Goal: Communication & Community: Answer question/provide support

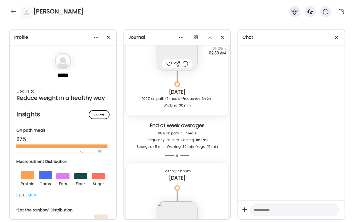
scroll to position [15637, 0]
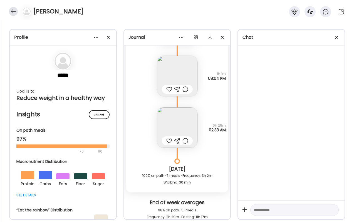
click at [14, 10] on div at bounding box center [13, 11] width 9 height 9
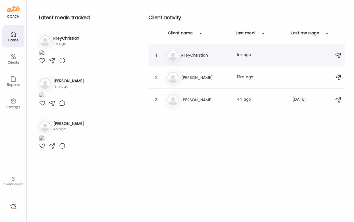
click at [205, 60] on div "Ri RileyChristian Last meal: 1m ago" at bounding box center [248, 55] width 162 height 12
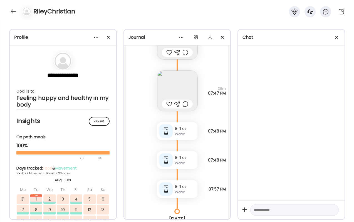
scroll to position [24354, 0]
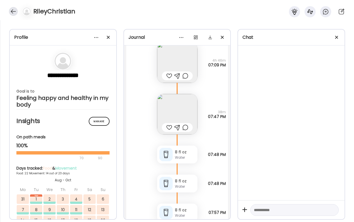
click at [14, 13] on div at bounding box center [13, 11] width 9 height 9
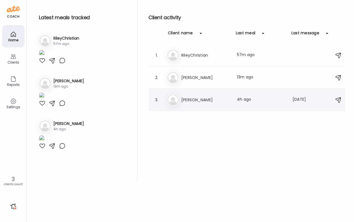
click at [188, 105] on div "Ji [PERSON_NAME] Last meal: 4h ago Last message: [DATE] Gonna give this a try :…" at bounding box center [248, 100] width 162 height 12
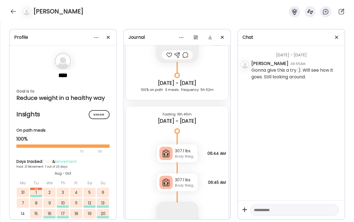
scroll to position [7293, 0]
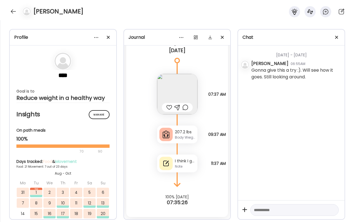
click at [190, 136] on div "Body Weight" at bounding box center [185, 137] width 20 height 5
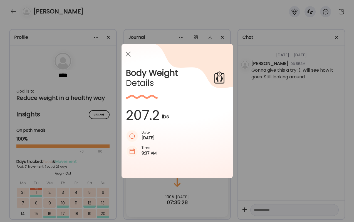
click at [235, 138] on div "Ate Coach Dashboard Wahoo! It’s official Take a moment to set up your Coach Pro…" at bounding box center [177, 111] width 354 height 222
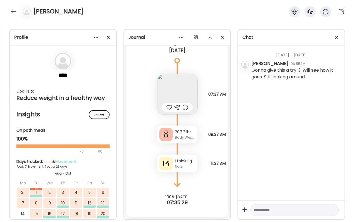
click at [187, 90] on img at bounding box center [177, 94] width 40 height 40
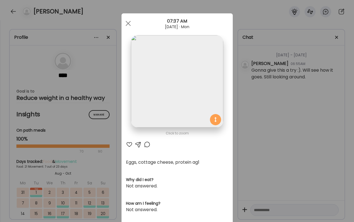
click at [261, 123] on div "Ate Coach Dashboard Wahoo! It’s official Take a moment to set up your Coach Pro…" at bounding box center [177, 111] width 354 height 222
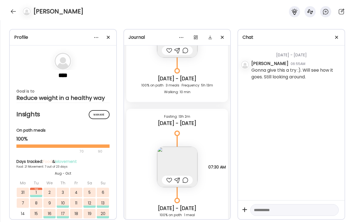
scroll to position [6622, 0]
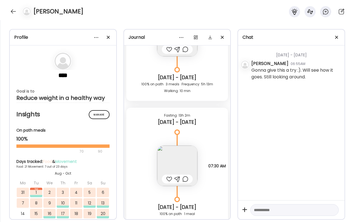
click at [170, 178] on div at bounding box center [169, 178] width 6 height 7
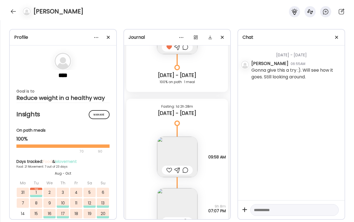
scroll to position [6759, 0]
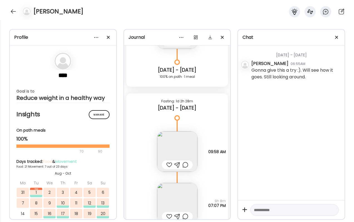
click at [170, 164] on div at bounding box center [169, 164] width 6 height 7
click at [173, 153] on img at bounding box center [177, 151] width 40 height 40
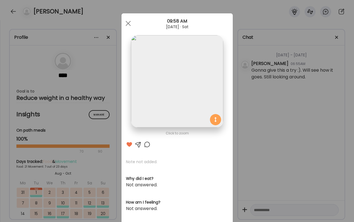
click at [262, 142] on div "Ate Coach Dashboard Wahoo! It’s official Take a moment to set up your Coach Pro…" at bounding box center [177, 111] width 354 height 222
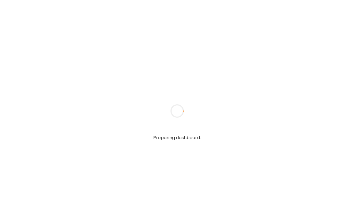
type textarea "**********"
type input "**********"
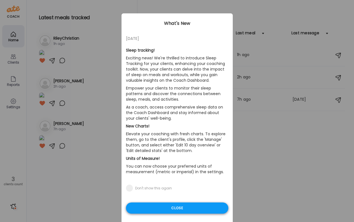
click at [168, 209] on div "Close" at bounding box center [177, 207] width 102 height 11
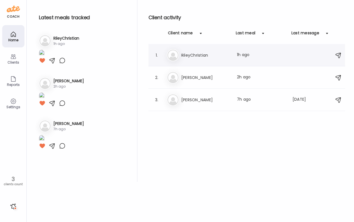
click at [207, 58] on h3 "RileyChristian" at bounding box center [206, 55] width 49 height 7
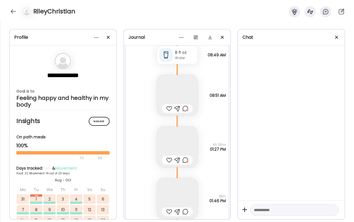
scroll to position [24880, 0]
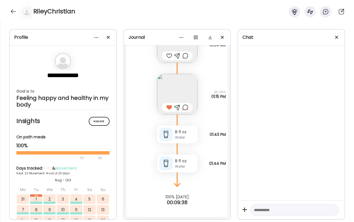
click at [186, 106] on div at bounding box center [186, 107] width 6 height 7
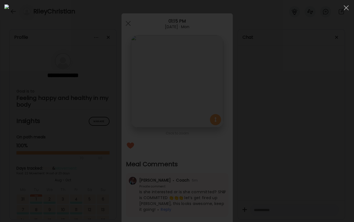
click at [52, 20] on div at bounding box center [177, 110] width 346 height 213
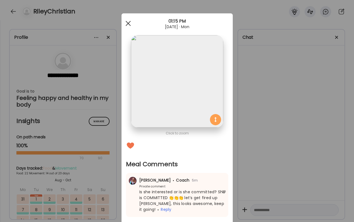
click at [129, 22] on span at bounding box center [128, 23] width 5 height 5
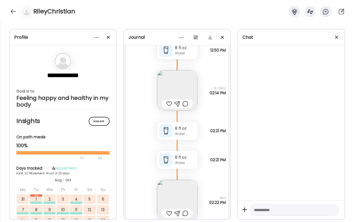
scroll to position [24076, 0]
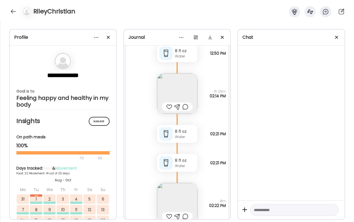
click at [177, 95] on img at bounding box center [177, 93] width 40 height 40
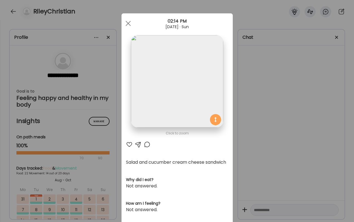
click at [131, 144] on div at bounding box center [129, 144] width 7 height 7
click at [147, 143] on div at bounding box center [147, 144] width 7 height 7
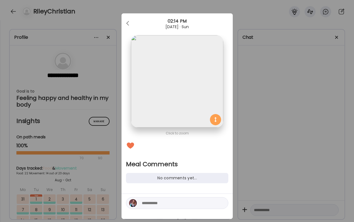
click at [158, 203] on textarea at bounding box center [179, 202] width 75 height 7
type textarea "**********"
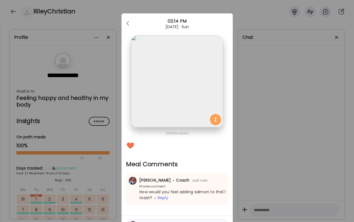
click at [278, 180] on div "Ate Coach Dashboard Wahoo! It’s official Take a moment to set up your Coach Pro…" at bounding box center [177, 111] width 354 height 222
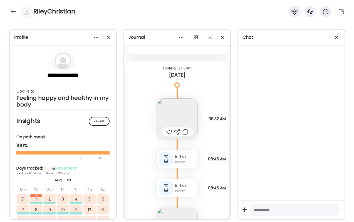
scroll to position [23831, 0]
click at [193, 118] on img at bounding box center [177, 119] width 40 height 40
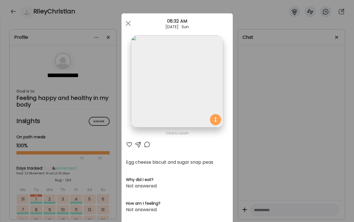
click at [241, 159] on div "Ate Coach Dashboard Wahoo! It’s official Take a moment to set up your Coach Pro…" at bounding box center [177, 111] width 354 height 222
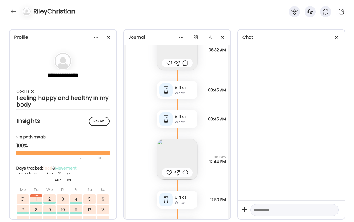
scroll to position [23901, 0]
click at [189, 145] on img at bounding box center [177, 158] width 40 height 40
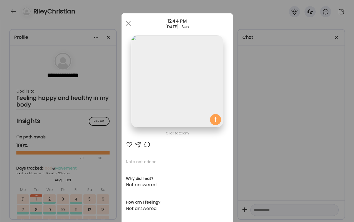
click at [256, 149] on div "Ate Coach Dashboard Wahoo! It’s official Take a moment to set up your Coach Pro…" at bounding box center [177, 111] width 354 height 222
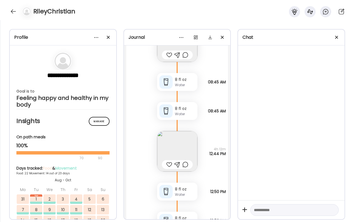
scroll to position [23905, 0]
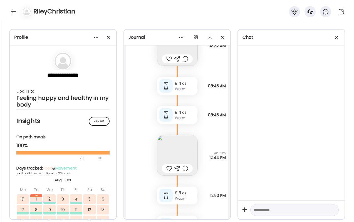
click at [168, 58] on div at bounding box center [169, 58] width 6 height 7
click at [186, 58] on div at bounding box center [186, 58] width 6 height 7
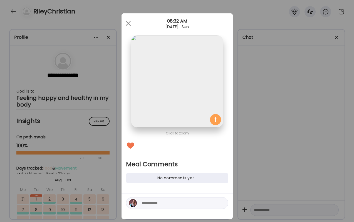
click at [180, 200] on textarea at bounding box center [179, 202] width 75 height 7
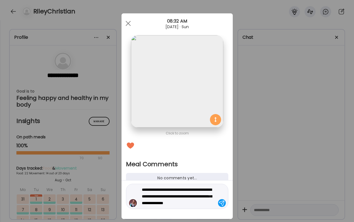
type textarea "**********"
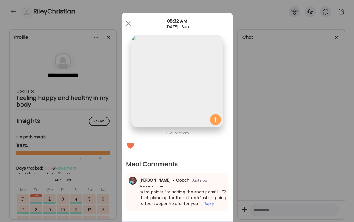
click at [266, 205] on div "Ate Coach Dashboard Wahoo! It’s official Take a moment to set up your Coach Pro…" at bounding box center [177, 111] width 354 height 222
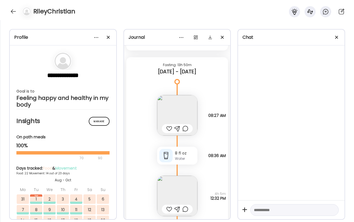
scroll to position [23069, 0]
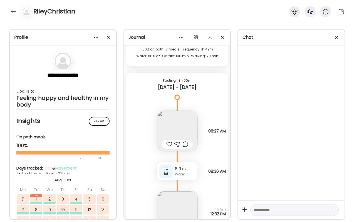
click at [169, 145] on div at bounding box center [169, 144] width 6 height 7
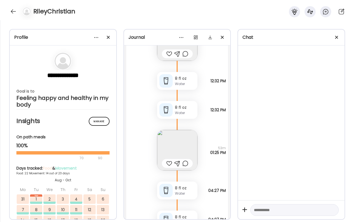
scroll to position [23245, 0]
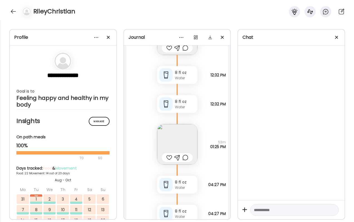
click at [168, 155] on div at bounding box center [169, 157] width 6 height 7
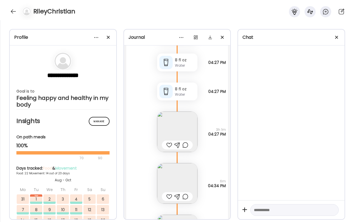
scroll to position [23383, 0]
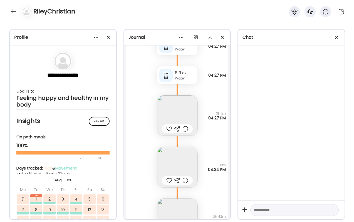
click at [185, 122] on img at bounding box center [177, 115] width 40 height 40
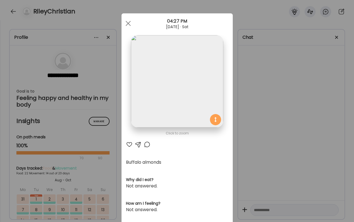
click at [129, 144] on div at bounding box center [129, 144] width 7 height 7
click at [305, 173] on div "Ate Coach Dashboard Wahoo! It’s official Take a moment to set up your Coach Pro…" at bounding box center [177, 111] width 354 height 222
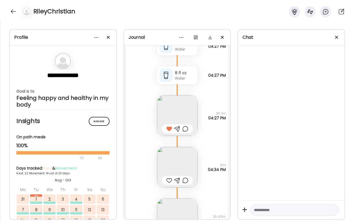
drag, startPoint x: 203, startPoint y: 115, endPoint x: 227, endPoint y: 117, distance: 24.1
click at [227, 117] on div "Buffalo almonds Questions not answered 3h 1m 04:27 PM" at bounding box center [177, 110] width 102 height 52
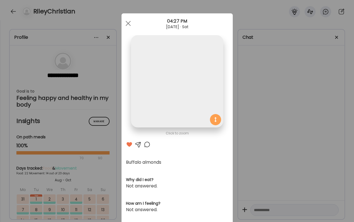
click at [227, 117] on section at bounding box center [177, 87] width 111 height 105
click at [244, 129] on div "Ate Coach Dashboard Wahoo! It’s official Take a moment to set up your Coach Pro…" at bounding box center [177, 111] width 354 height 222
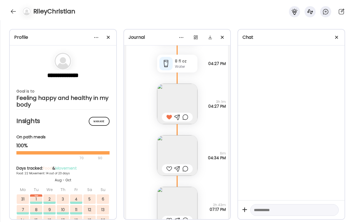
scroll to position [23396, 0]
click at [172, 166] on div at bounding box center [169, 167] width 6 height 7
drag, startPoint x: 221, startPoint y: 150, endPoint x: 226, endPoint y: 155, distance: 7.7
click at [226, 155] on div "Note not added Questions not answered 6m 04:34 PM" at bounding box center [177, 149] width 102 height 52
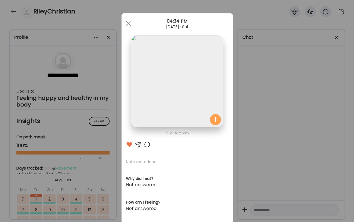
click at [238, 157] on div "Ate Coach Dashboard Wahoo! It’s official Take a moment to set up your Coach Pro…" at bounding box center [177, 111] width 354 height 222
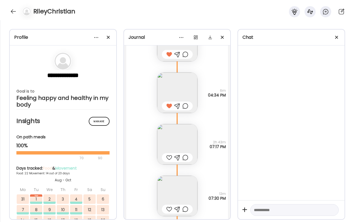
scroll to position [23466, 0]
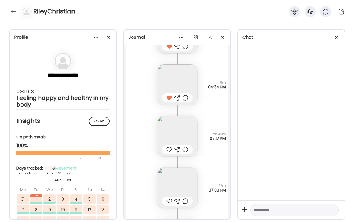
click at [178, 177] on img at bounding box center [177, 187] width 40 height 40
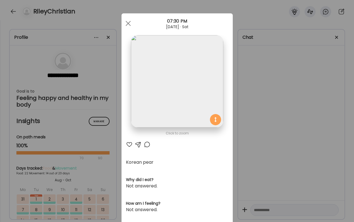
click at [255, 188] on div "Ate Coach Dashboard Wahoo! It’s official Take a moment to set up your Coach Pro…" at bounding box center [177, 111] width 354 height 222
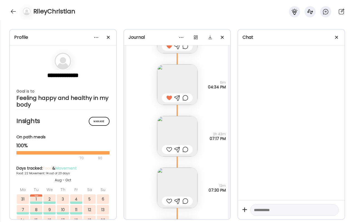
click at [176, 123] on img at bounding box center [177, 136] width 40 height 40
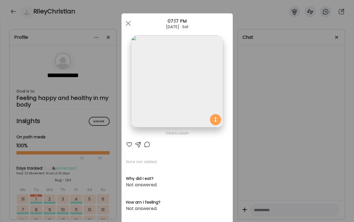
click at [170, 55] on img at bounding box center [177, 81] width 92 height 92
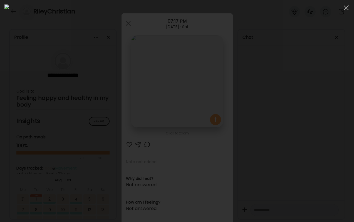
click at [303, 169] on div at bounding box center [177, 110] width 346 height 213
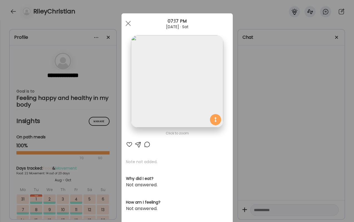
click at [294, 164] on div "Ate Coach Dashboard Wahoo! It’s official Take a moment to set up your Coach Pro…" at bounding box center [177, 111] width 354 height 222
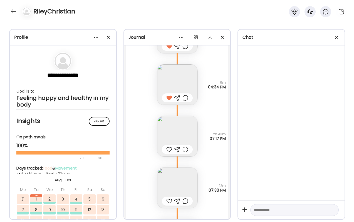
click at [168, 151] on div at bounding box center [169, 149] width 6 height 7
click at [168, 202] on div at bounding box center [169, 200] width 6 height 7
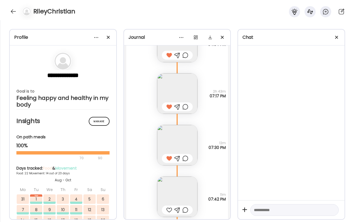
scroll to position [23511, 0]
click at [170, 206] on div at bounding box center [169, 207] width 6 height 7
click at [170, 182] on img at bounding box center [177, 194] width 40 height 40
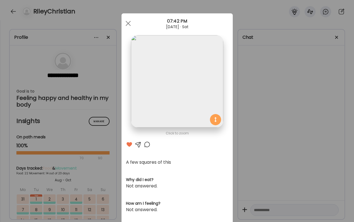
click at [146, 146] on div at bounding box center [147, 144] width 7 height 7
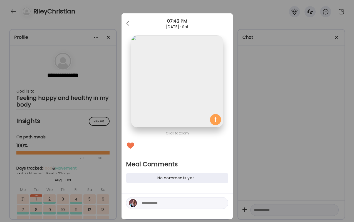
click at [155, 203] on textarea at bounding box center [179, 202] width 75 height 7
type textarea "**********"
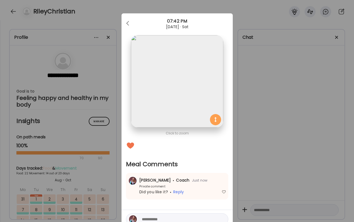
click at [276, 172] on div "Ate Coach Dashboard Wahoo! It’s official Take a moment to set up your Coach Pro…" at bounding box center [177, 111] width 354 height 222
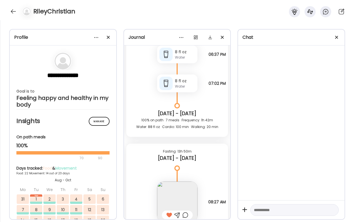
scroll to position [22992, 0]
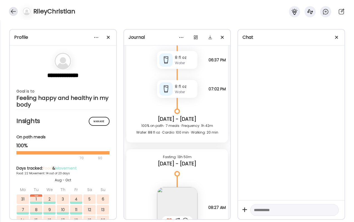
click at [13, 8] on div at bounding box center [13, 11] width 9 height 9
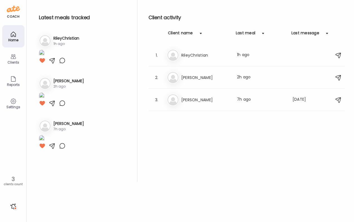
click at [68, 89] on div "Me Megan 2h ago" at bounding box center [82, 83] width 86 height 12
click at [236, 75] on div "Me Megan Last meal: 2h ago" at bounding box center [248, 77] width 162 height 12
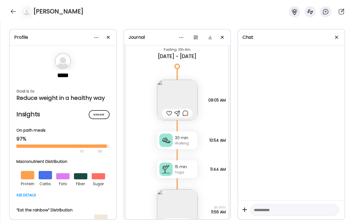
scroll to position [14851, 0]
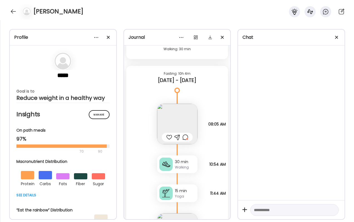
click at [168, 117] on img at bounding box center [177, 124] width 40 height 40
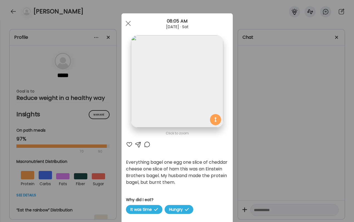
click at [146, 148] on div "Click to zoom AteMate AI Everything bagel one egg one slice of cheddar cheese o…" at bounding box center [177, 189] width 111 height 353
click at [147, 143] on div at bounding box center [147, 144] width 7 height 7
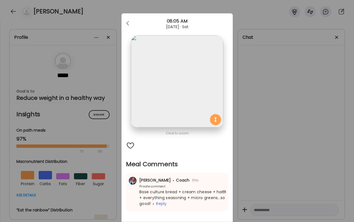
scroll to position [11, 0]
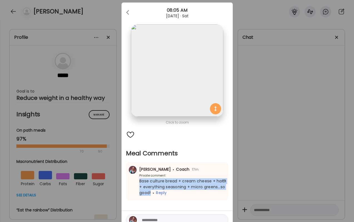
drag, startPoint x: 153, startPoint y: 192, endPoint x: 137, endPoint y: 180, distance: 20.2
click at [137, 180] on div "Base culture bread + cream cheese + ham + everything seasoning + micro greens…s…" at bounding box center [177, 187] width 98 height 18
copy span "Base culture bread + cream cheese + ham + everything seasoning + micro greens…s…"
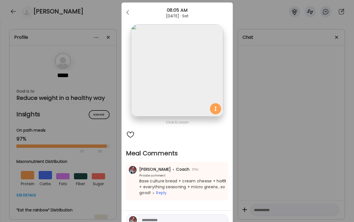
click at [283, 177] on div "Ate Coach Dashboard Wahoo! It’s official Take a moment to set up your Coach Pro…" at bounding box center [177, 111] width 354 height 222
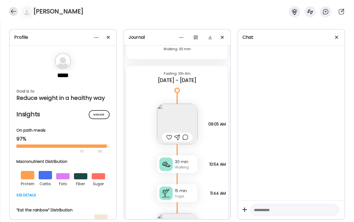
click at [15, 13] on div at bounding box center [13, 11] width 9 height 9
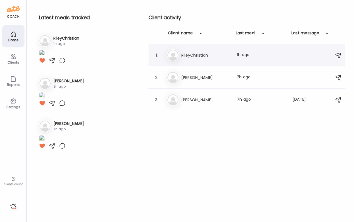
click at [220, 50] on div "Ri RileyChristian Last meal: 1h ago" at bounding box center [248, 55] width 162 height 12
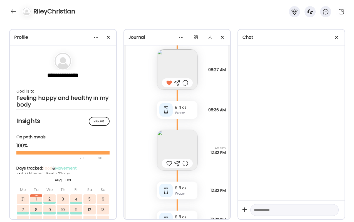
scroll to position [23129, 0]
click at [187, 82] on div at bounding box center [186, 83] width 6 height 7
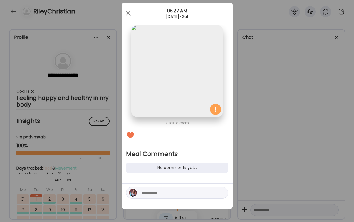
scroll to position [10, 0]
click at [166, 190] on textarea at bounding box center [179, 192] width 75 height 7
paste textarea "**********"
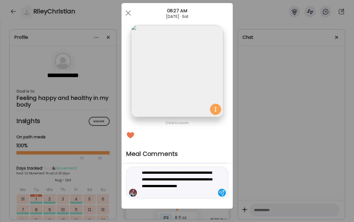
click at [162, 186] on textarea "**********" at bounding box center [179, 182] width 75 height 27
click at [193, 191] on textarea "**********" at bounding box center [179, 182] width 75 height 27
click at [178, 174] on textarea "**********" at bounding box center [179, 182] width 75 height 27
click at [188, 185] on textarea "**********" at bounding box center [179, 182] width 75 height 27
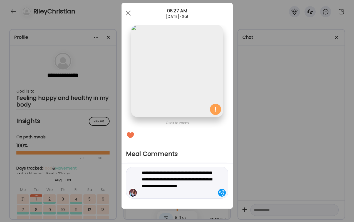
click at [188, 185] on textarea "**********" at bounding box center [179, 182] width 75 height 27
click at [158, 194] on textarea "**********" at bounding box center [179, 182] width 75 height 27
click at [198, 192] on textarea "**********" at bounding box center [179, 182] width 75 height 27
type textarea "**********"
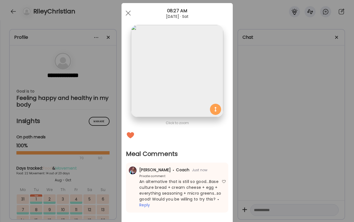
click at [262, 187] on div "Ate Coach Dashboard Wahoo! It’s official Take a moment to set up your Coach Pro…" at bounding box center [177, 111] width 354 height 222
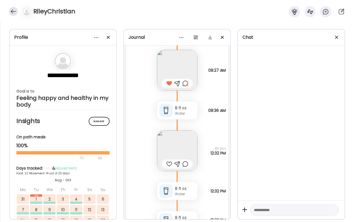
click at [16, 10] on div at bounding box center [13, 11] width 9 height 9
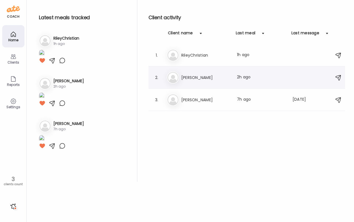
click at [193, 82] on div "Me Megan Last meal: 2h ago" at bounding box center [248, 77] width 162 height 12
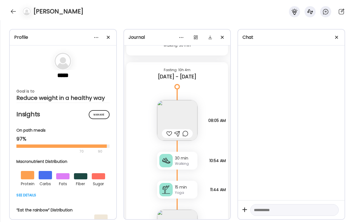
scroll to position [14848, 0]
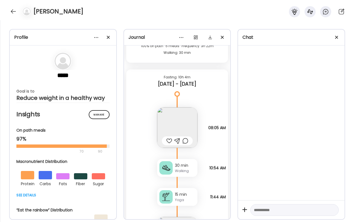
click at [192, 115] on img at bounding box center [177, 127] width 40 height 40
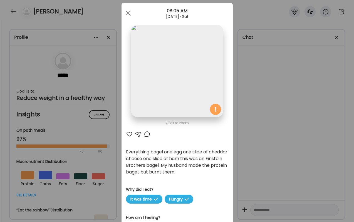
click at [148, 134] on div at bounding box center [147, 134] width 7 height 7
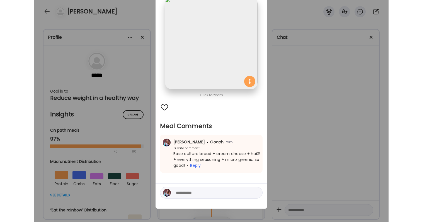
scroll to position [38, 0]
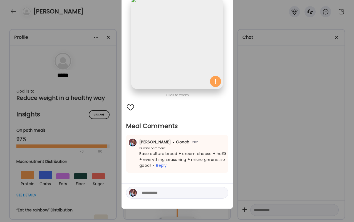
click at [172, 192] on textarea at bounding box center [179, 192] width 75 height 7
type textarea "******"
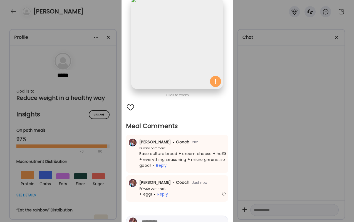
click at [309, 151] on div "Ate Coach Dashboard Wahoo! It’s official Take a moment to set up your Coach Pro…" at bounding box center [177, 111] width 354 height 222
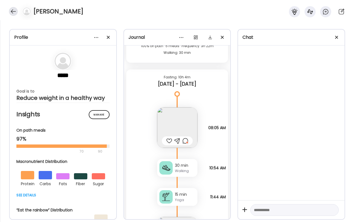
click at [12, 8] on div at bounding box center [13, 11] width 9 height 9
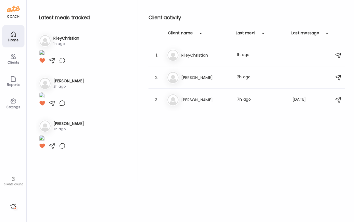
click at [21, 38] on div "Home" at bounding box center [13, 36] width 22 height 22
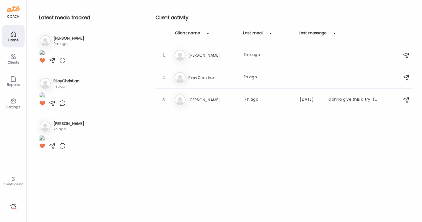
click at [45, 57] on img at bounding box center [42, 54] width 6 height 8
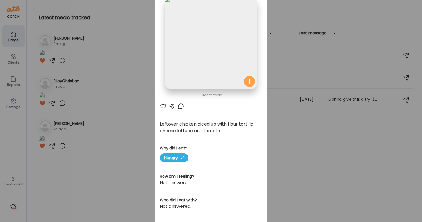
click at [310, 164] on div "Ate Coach Dashboard Wahoo! It’s official Take a moment to set up your Coach Pro…" at bounding box center [211, 111] width 422 height 222
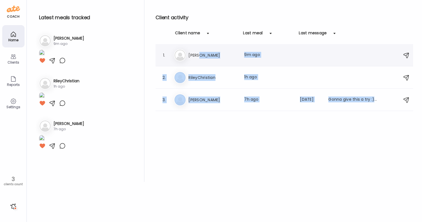
drag, startPoint x: 383, startPoint y: 144, endPoint x: 204, endPoint y: 63, distance: 196.2
click at [204, 63] on div "Client activity Client name Last meal Last message 1. Me Megan Last meal: 9m ag…" at bounding box center [283, 91] width 257 height 182
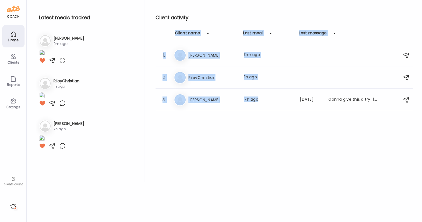
drag, startPoint x: 165, startPoint y: 38, endPoint x: 251, endPoint y: 113, distance: 114.3
click at [251, 113] on div "Client activity Client name Last meal Last message 1. Me Megan Last meal: 9m ag…" at bounding box center [283, 91] width 257 height 182
drag, startPoint x: 289, startPoint y: 126, endPoint x: 185, endPoint y: 38, distance: 136.3
click at [185, 38] on div "Client activity Client name Last meal Last message 1. Me Megan Last meal: 9m ag…" at bounding box center [283, 91] width 257 height 182
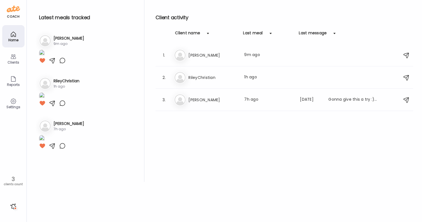
click at [153, 13] on div "Latest meals tracked 1. Me Megan 9m ago 2. Ri RileyChristian 1h ago 3. Ji 1." at bounding box center [224, 91] width 377 height 182
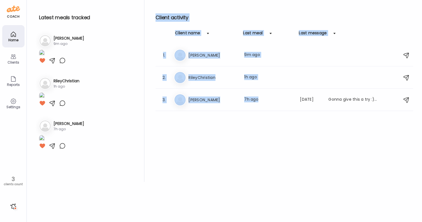
drag, startPoint x: 153, startPoint y: 13, endPoint x: 254, endPoint y: 124, distance: 149.6
click at [254, 124] on div "Latest meals tracked 1. Me Megan 9m ago 2. Ri RileyChristian 1h ago 3. Ji 1." at bounding box center [224, 91] width 377 height 182
click at [254, 124] on div "Client activity Client name Last meal Last message 1. Me Megan Last meal: 9m ag…" at bounding box center [283, 91] width 257 height 182
